Goal: Check status: Check status

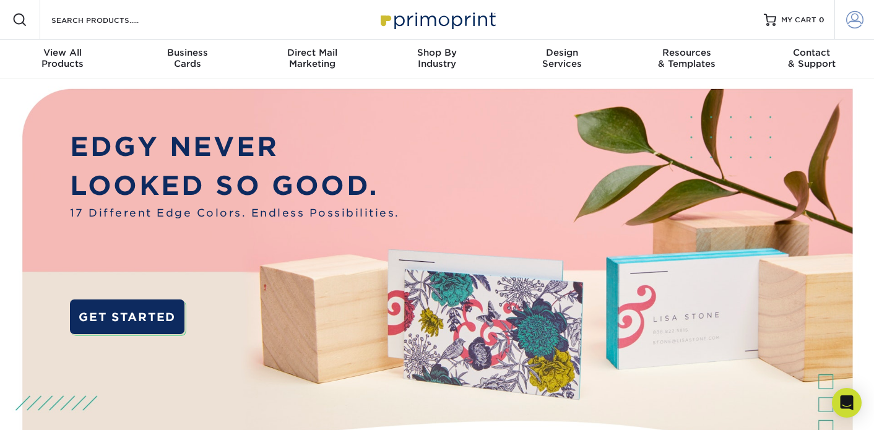
type input "[EMAIL_ADDRESS][DOMAIN_NAME]"
click at [845, 20] on link "Account" at bounding box center [855, 20] width 40 height 40
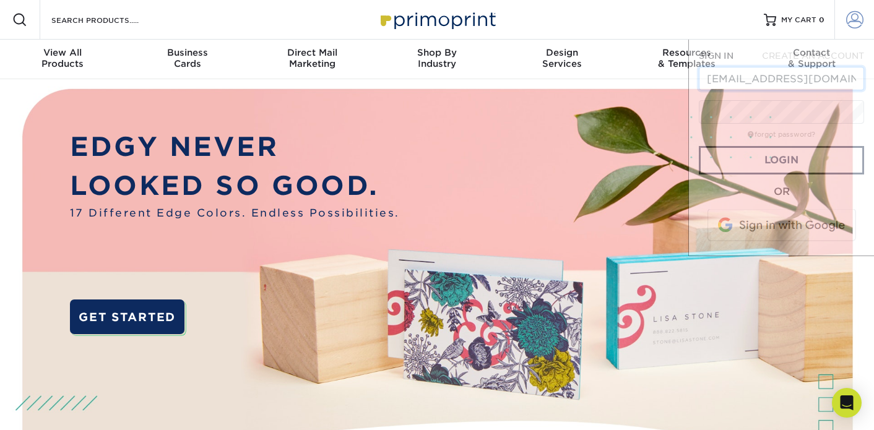
scroll to position [0, 14]
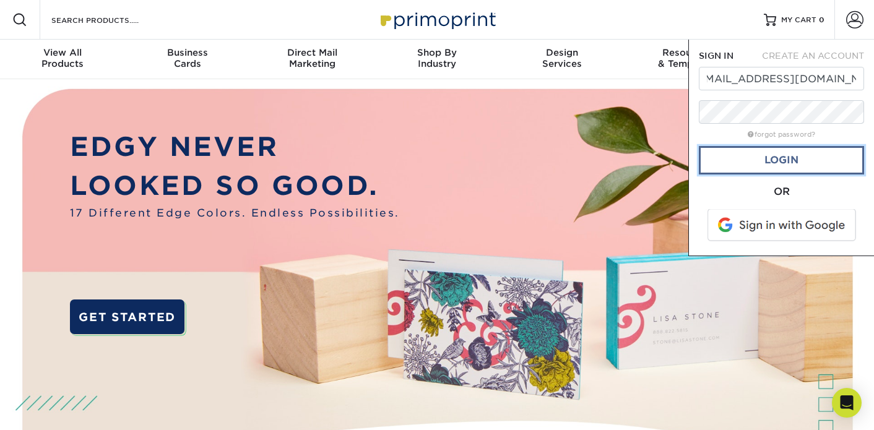
click at [760, 160] on link "Login" at bounding box center [781, 160] width 165 height 28
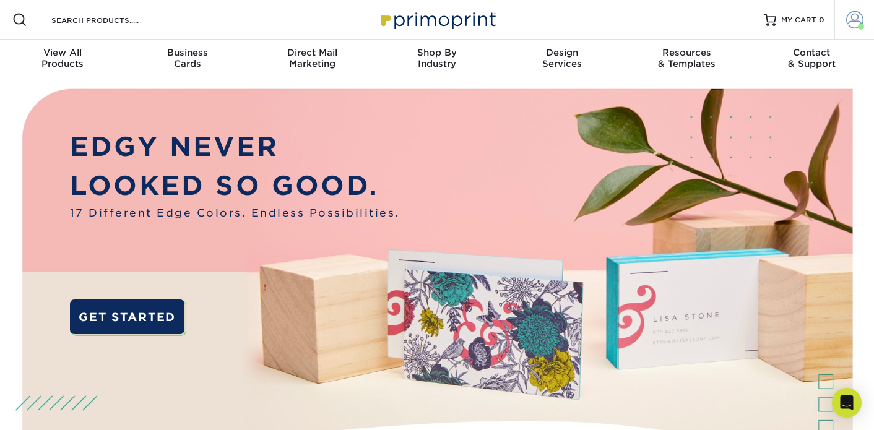
click at [855, 19] on span at bounding box center [855, 19] width 17 height 17
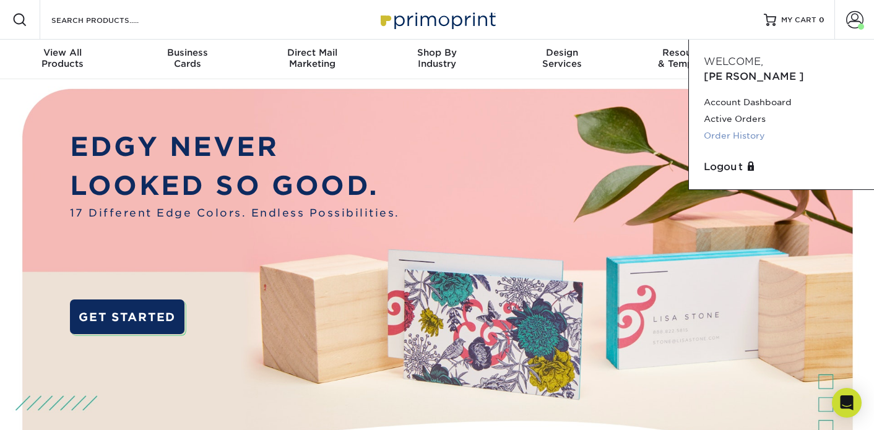
click at [736, 128] on link "Order History" at bounding box center [781, 136] width 155 height 17
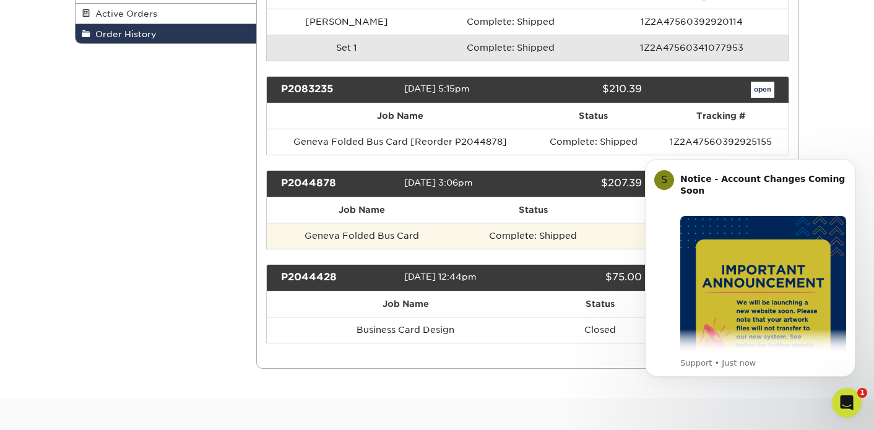
scroll to position [261, 0]
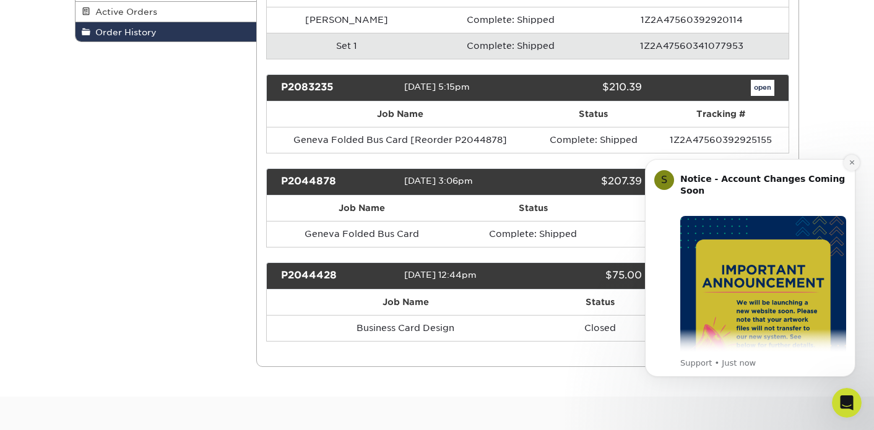
click at [853, 163] on icon "Dismiss notification" at bounding box center [852, 162] width 7 height 7
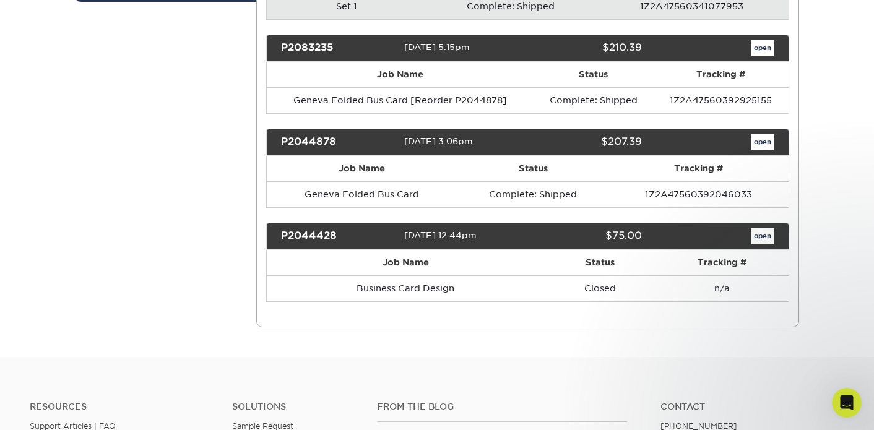
scroll to position [341, 0]
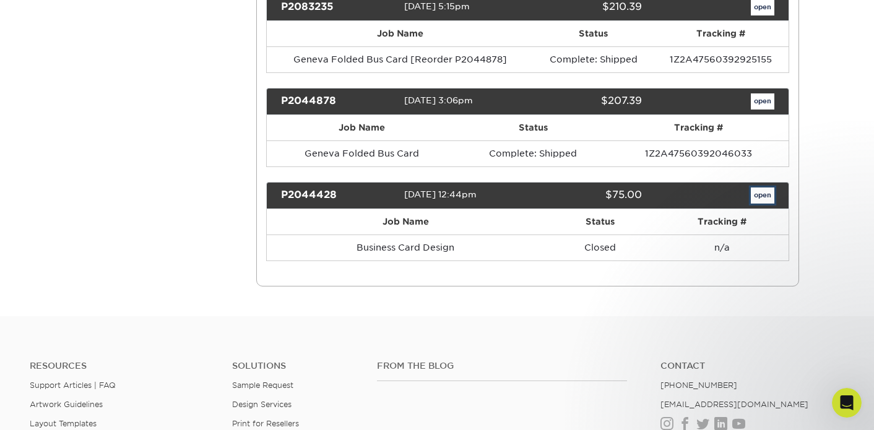
click at [763, 192] on link "open" at bounding box center [763, 196] width 24 height 16
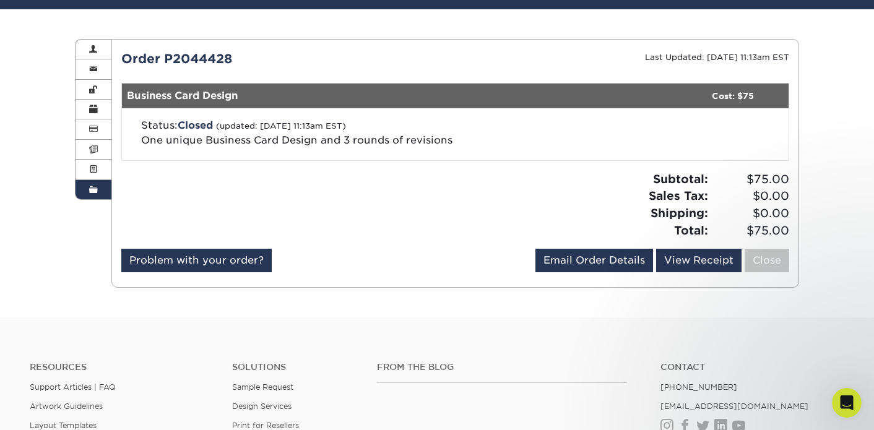
scroll to position [0, 0]
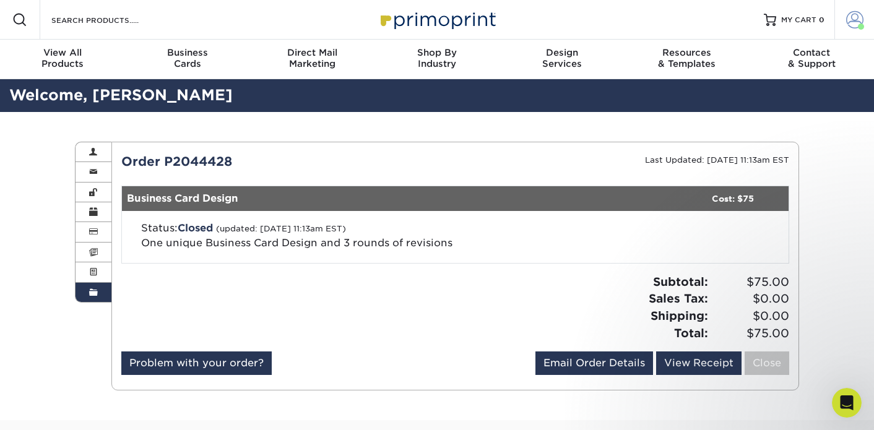
click at [856, 24] on span at bounding box center [855, 19] width 17 height 17
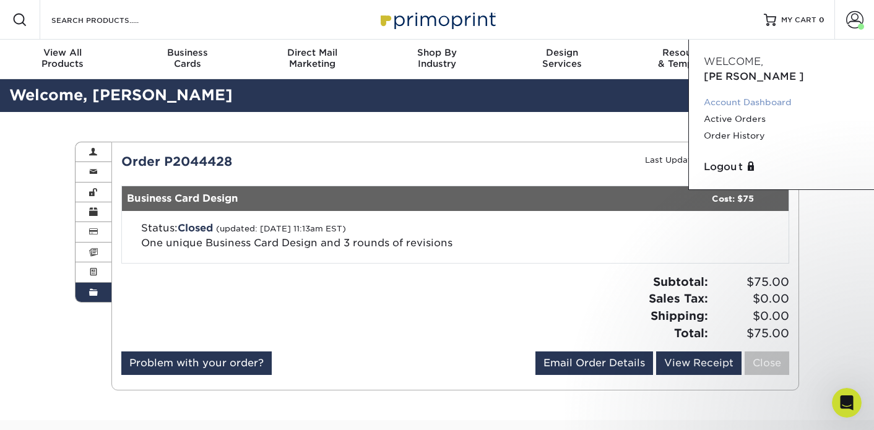
click at [755, 94] on link "Account Dashboard" at bounding box center [781, 102] width 155 height 17
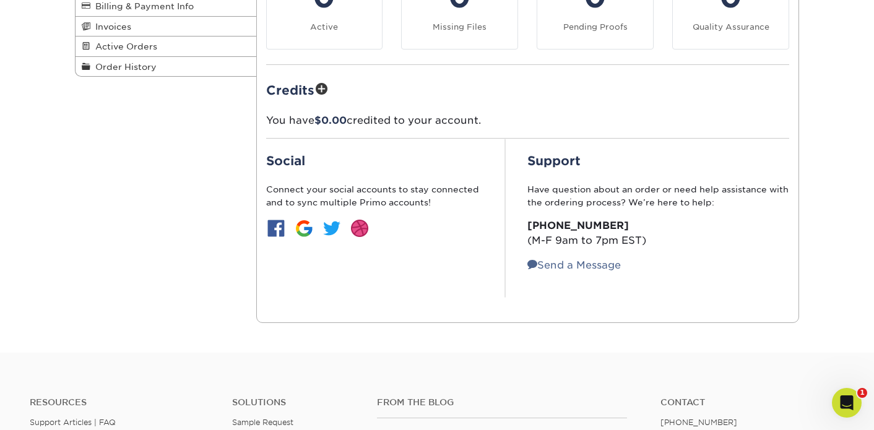
scroll to position [87, 0]
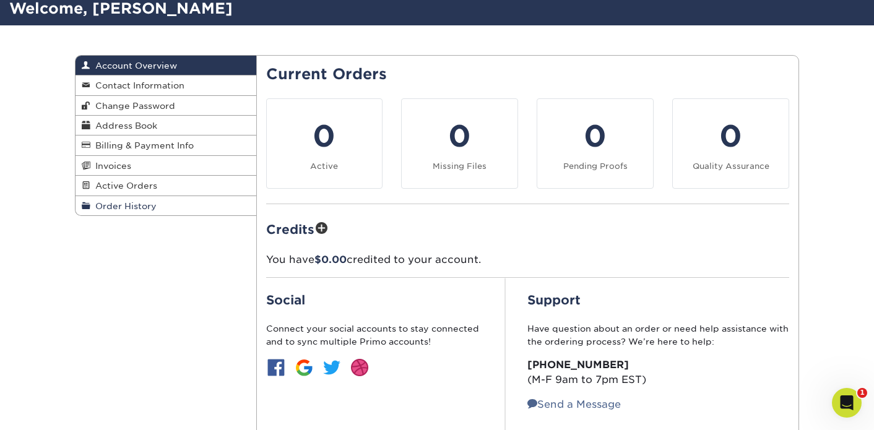
click at [133, 211] on span "Order History" at bounding box center [123, 206] width 66 height 10
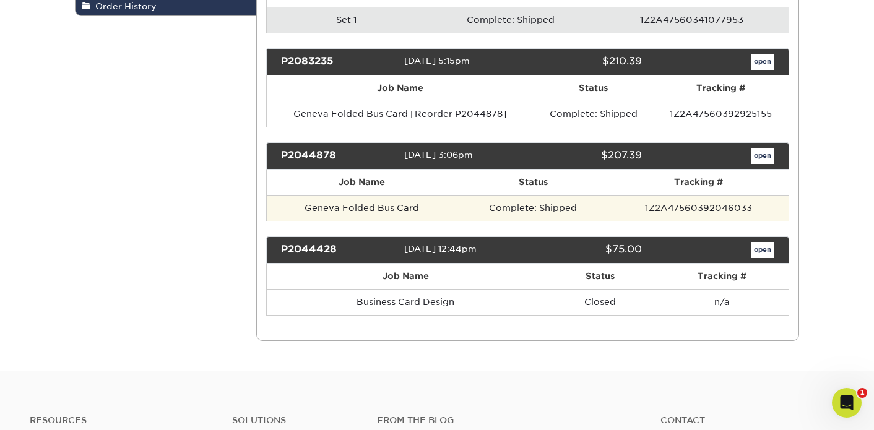
scroll to position [287, 0]
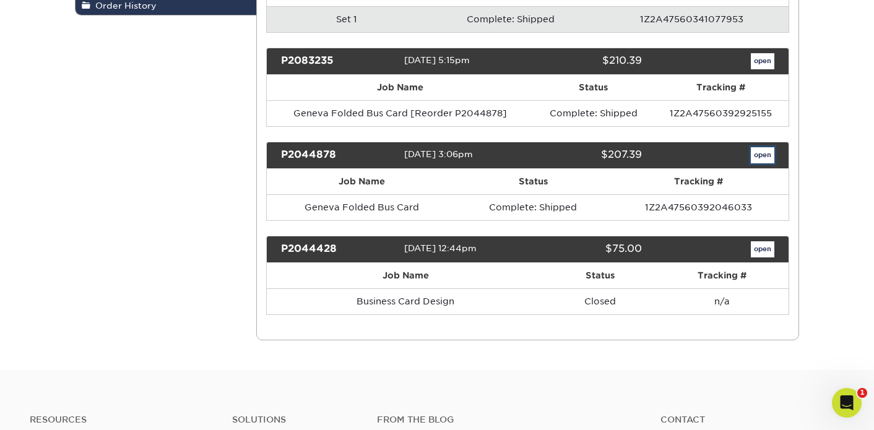
click at [762, 154] on link "open" at bounding box center [763, 155] width 24 height 16
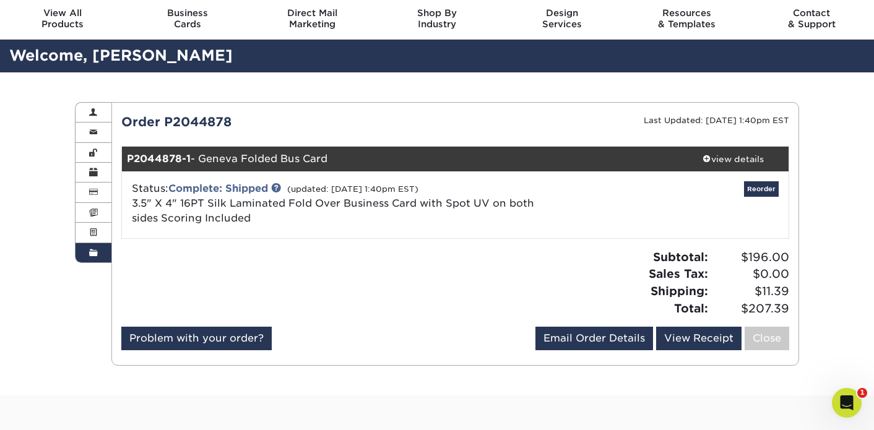
scroll to position [0, 0]
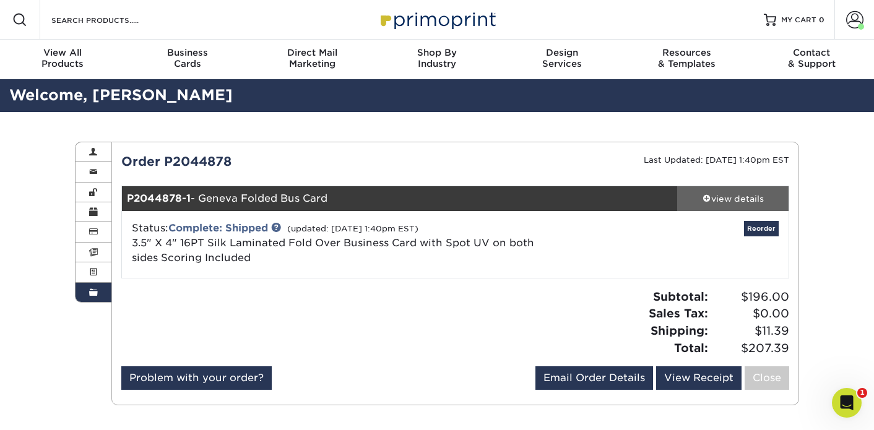
click at [740, 196] on div "view details" at bounding box center [732, 199] width 111 height 12
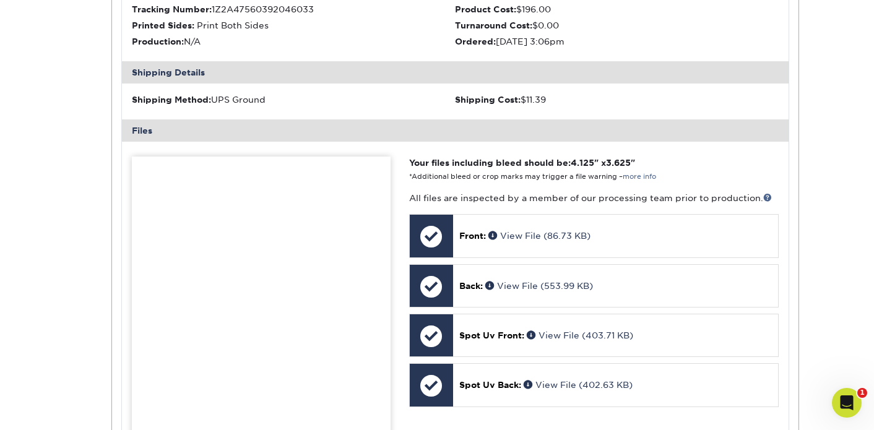
scroll to position [432, 0]
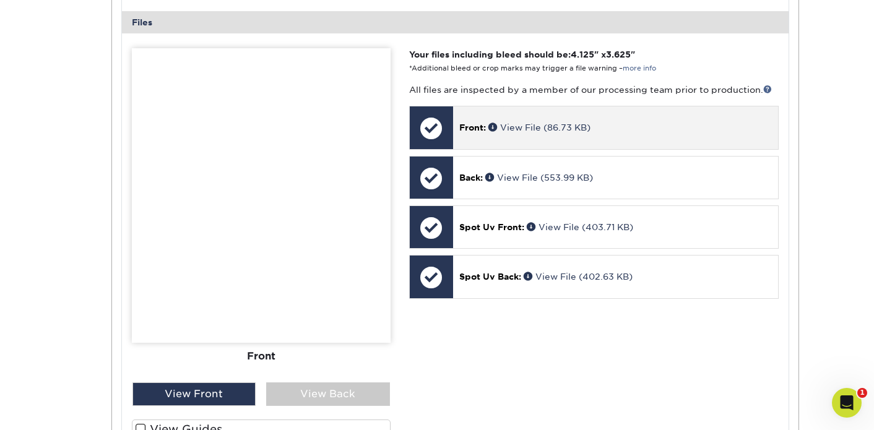
click at [617, 133] on p "Front: View File (86.73 KB)" at bounding box center [615, 127] width 313 height 12
click at [489, 127] on span at bounding box center [495, 127] width 12 height 9
click at [513, 129] on link "View File (86.73 KB)" at bounding box center [540, 128] width 102 height 10
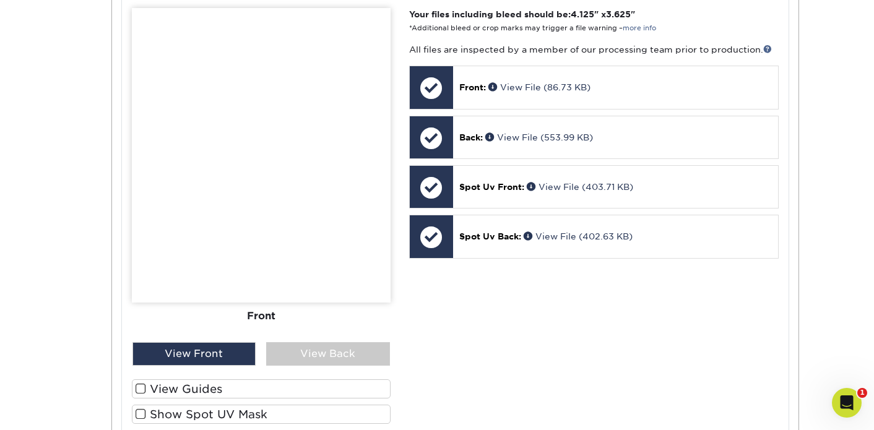
scroll to position [351, 0]
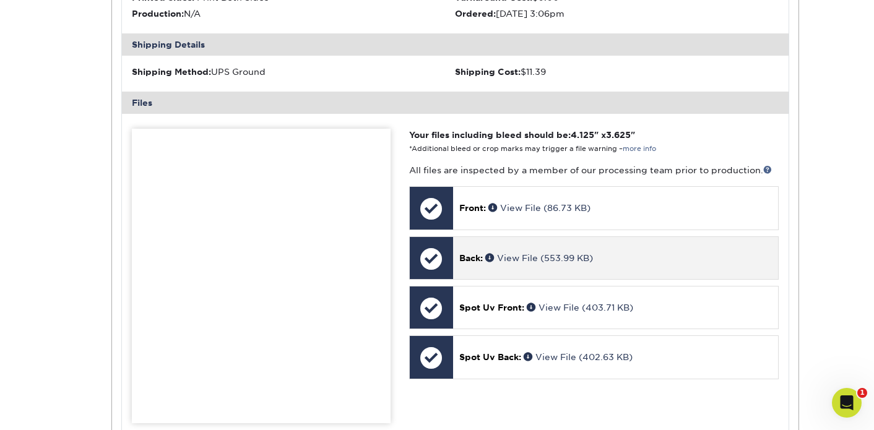
click at [617, 269] on div "Back: View File (553.99 KB)" at bounding box center [615, 258] width 325 height 42
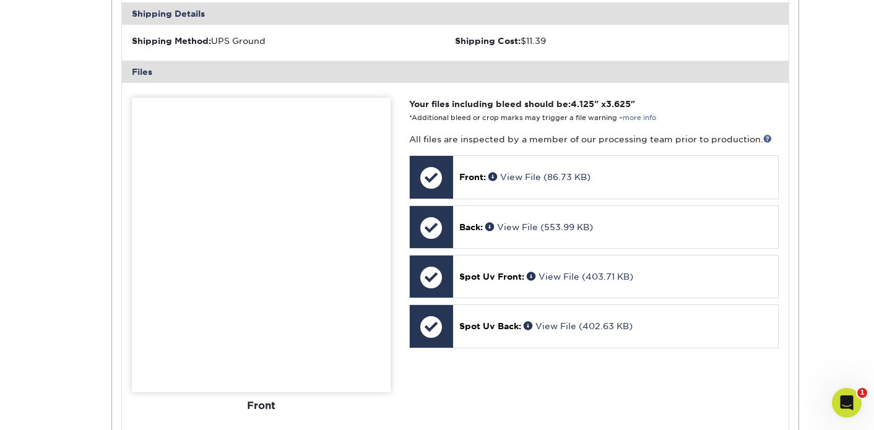
scroll to position [390, 0]
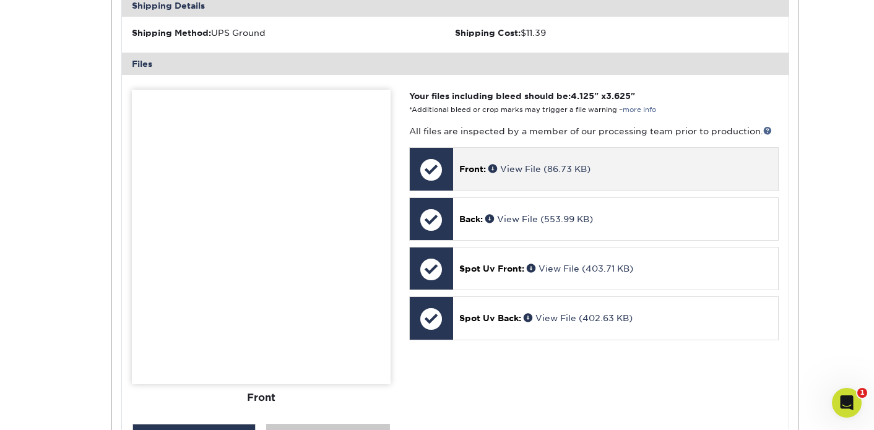
click at [433, 168] on div at bounding box center [431, 169] width 43 height 43
click at [421, 178] on div at bounding box center [431, 169] width 43 height 43
click at [435, 175] on div at bounding box center [431, 169] width 43 height 43
click at [472, 171] on span "Front:" at bounding box center [472, 169] width 27 height 10
click at [520, 172] on link "View File (86.73 KB)" at bounding box center [540, 169] width 102 height 10
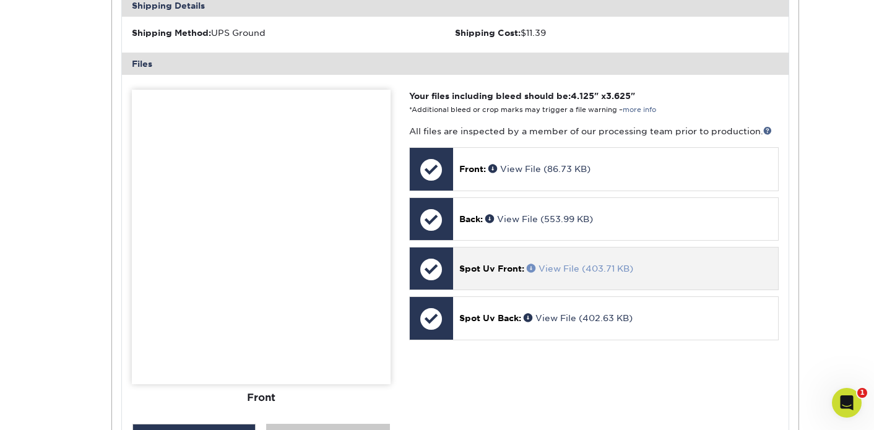
click at [534, 266] on span at bounding box center [533, 268] width 12 height 9
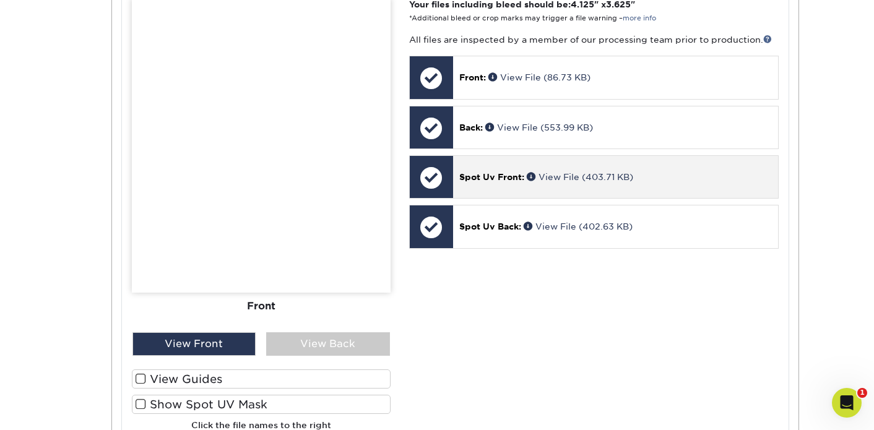
scroll to position [663, 0]
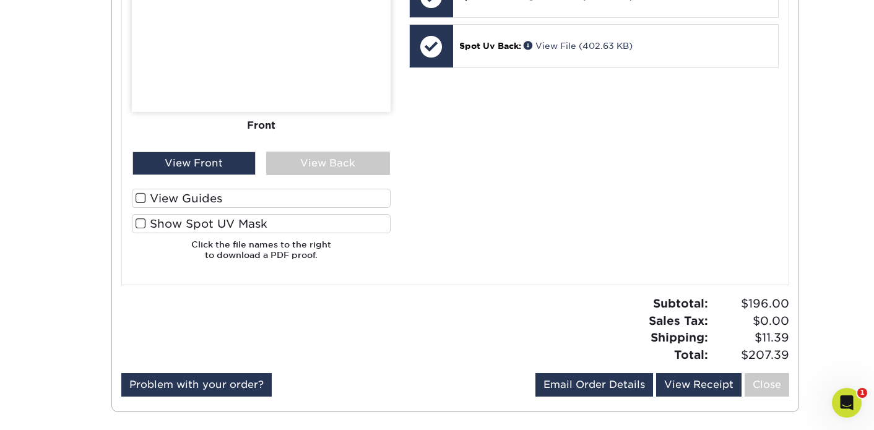
click at [186, 225] on label "Show Spot UV Mask" at bounding box center [261, 223] width 259 height 19
click at [0, 0] on input "Show Spot UV Mask" at bounding box center [0, 0] width 0 height 0
click at [186, 225] on label "Show Spot UV Mask" at bounding box center [261, 223] width 259 height 19
click at [0, 0] on input "Show Spot UV Mask" at bounding box center [0, 0] width 0 height 0
click at [193, 166] on div "View Front" at bounding box center [195, 164] width 124 height 24
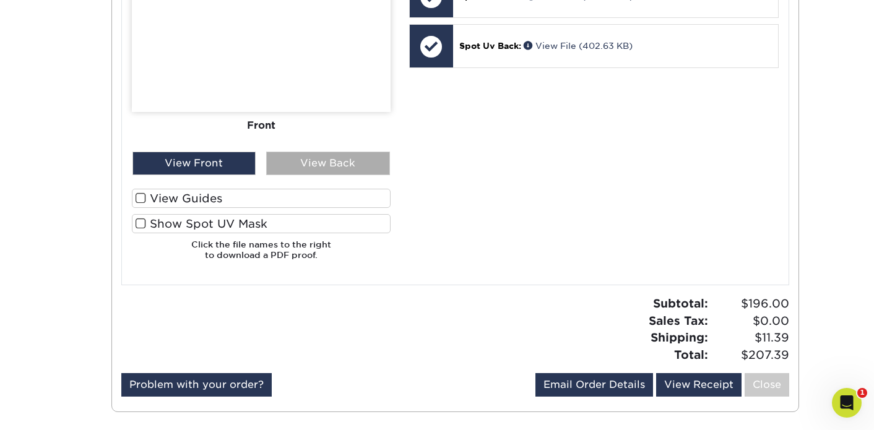
click at [294, 160] on div "View Back" at bounding box center [328, 164] width 124 height 24
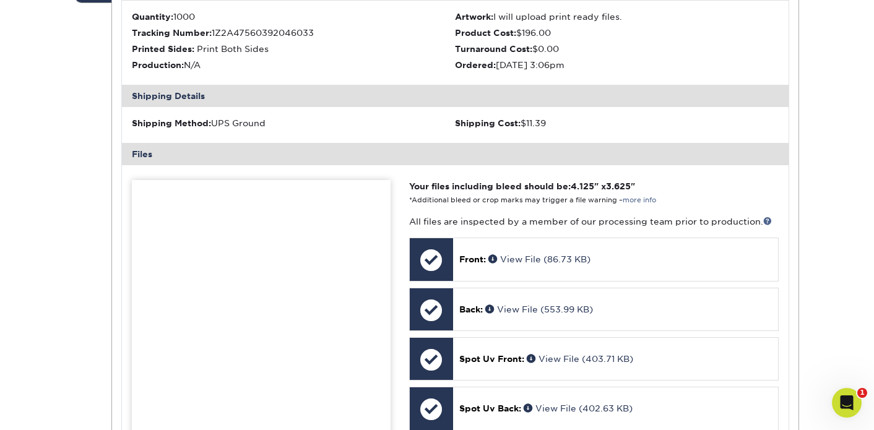
scroll to position [406, 0]
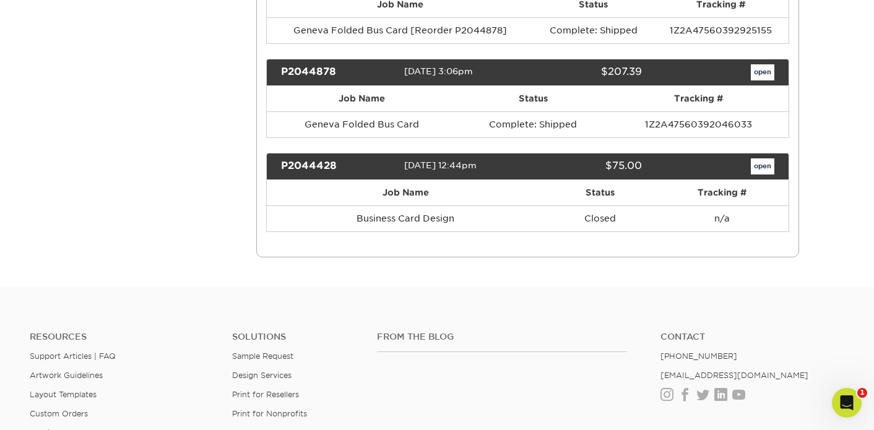
scroll to position [313, 0]
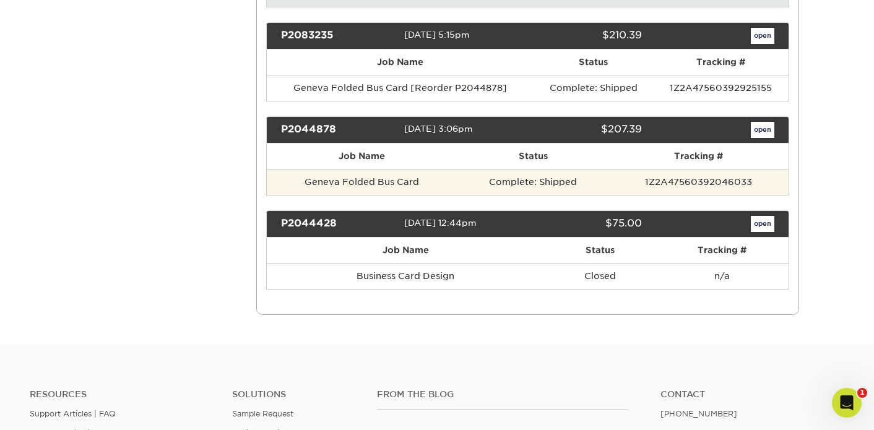
click at [554, 180] on td "Complete: Shipped" at bounding box center [533, 182] width 151 height 26
click at [696, 182] on td "1Z2A47560392046033" at bounding box center [699, 182] width 180 height 26
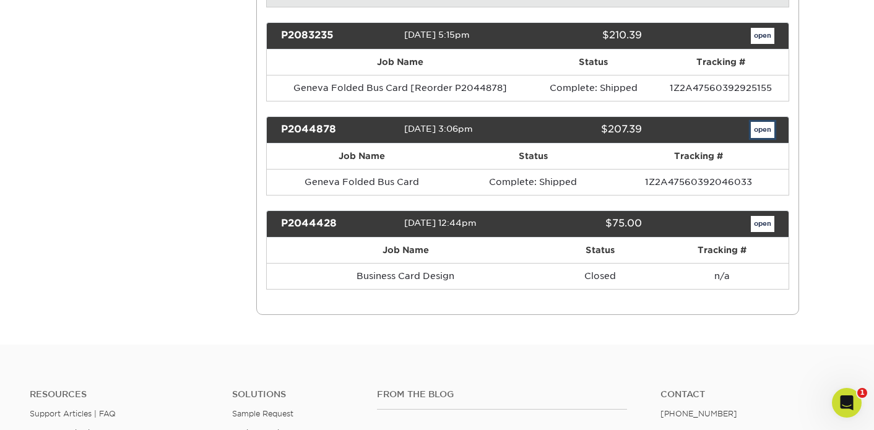
click at [760, 131] on link "open" at bounding box center [763, 130] width 24 height 16
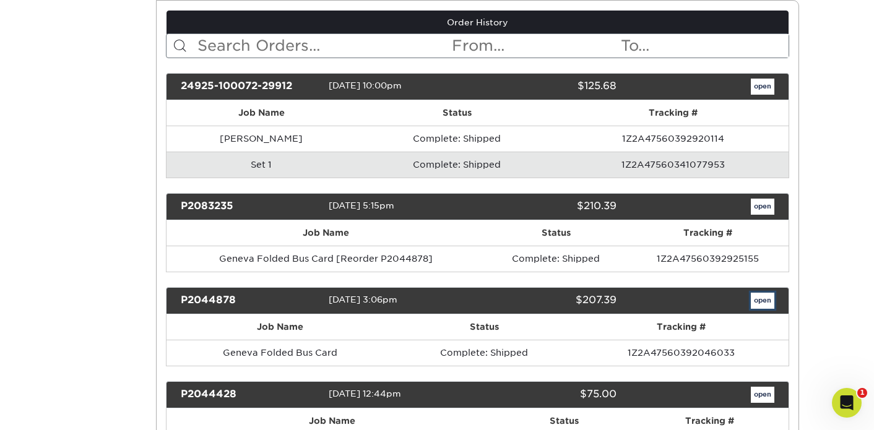
scroll to position [0, 0]
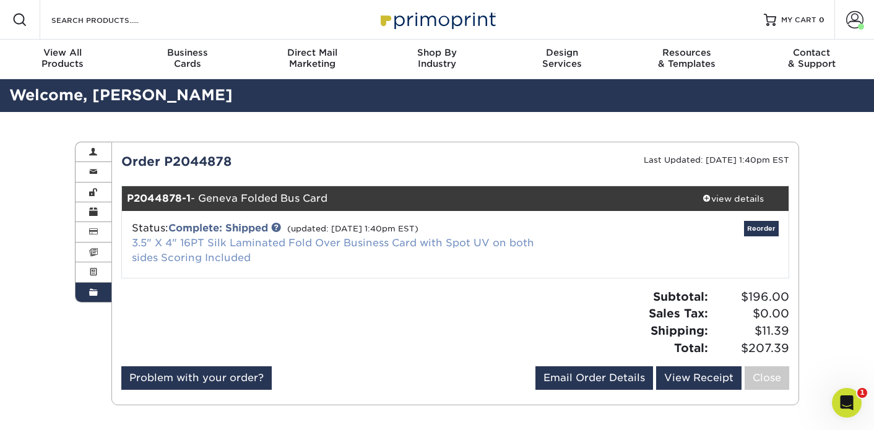
click at [236, 241] on link "3.5" X 4" 16PT Silk Laminated Fold Over Business Card with Spot UV on both side…" at bounding box center [333, 250] width 403 height 27
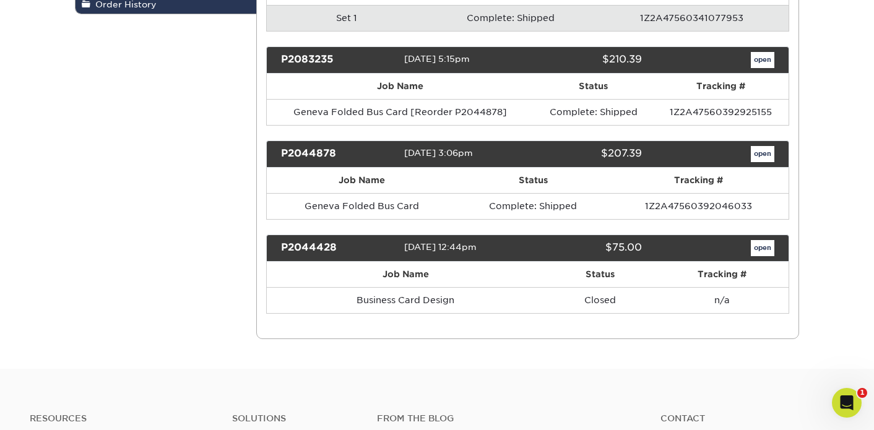
scroll to position [263, 0]
